Goal: Communication & Community: Ask a question

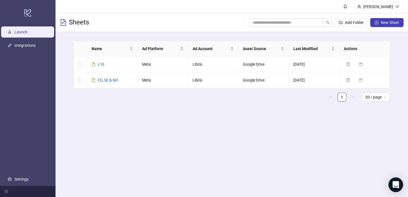
click at [394, 182] on icon "Open Intercom Messenger" at bounding box center [396, 184] width 6 height 7
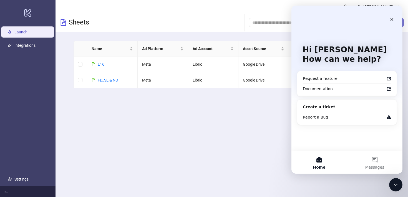
click at [393, 182] on icon "Close Intercom Messenger" at bounding box center [396, 184] width 7 height 7
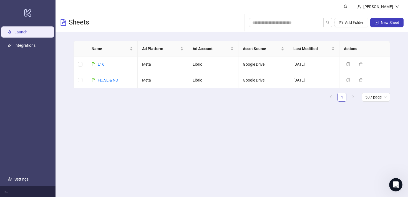
click at [393, 182] on icon "Open Intercom Messenger" at bounding box center [396, 184] width 9 height 9
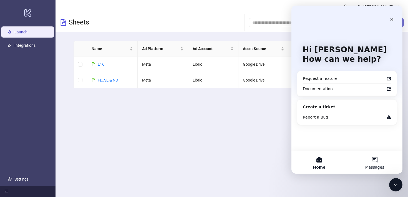
click at [375, 163] on button "Messages" at bounding box center [375, 162] width 56 height 22
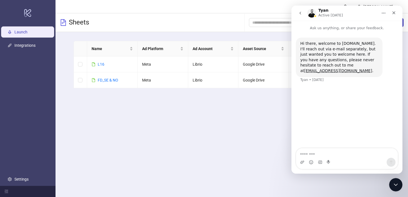
click at [381, 12] on button "Home" at bounding box center [383, 13] width 11 height 11
click at [358, 72] on div "Hi there, welcome to [DOMAIN_NAME]. I'll reach out via e-mail separately, but j…" at bounding box center [347, 63] width 102 height 52
drag, startPoint x: 393, startPoint y: 15, endPoint x: 684, endPoint y: 21, distance: 291.3
click at [393, 15] on div "Close" at bounding box center [394, 13] width 10 height 10
